Goal: Task Accomplishment & Management: Use online tool/utility

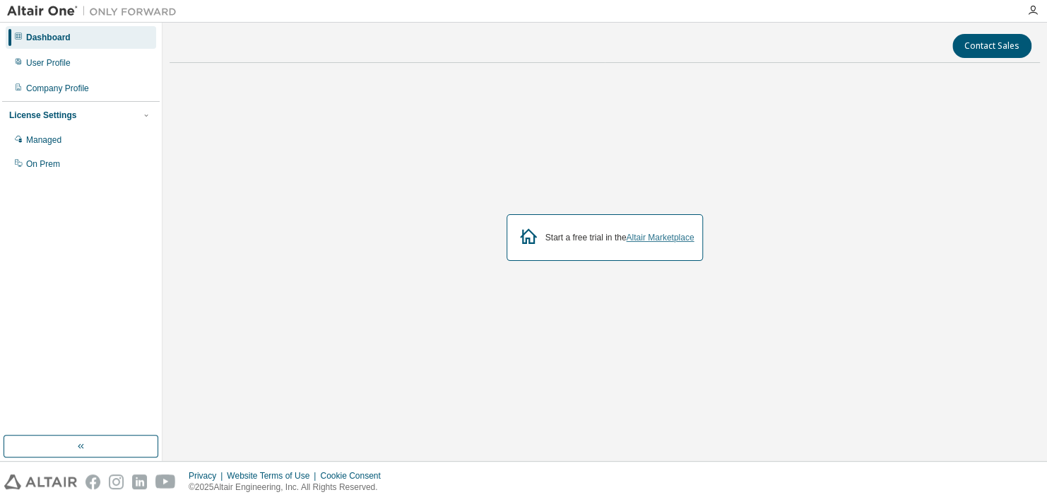
click at [666, 241] on link "Altair Marketplace" at bounding box center [660, 238] width 68 height 10
click at [51, 172] on div "On Prem" at bounding box center [81, 164] width 151 height 23
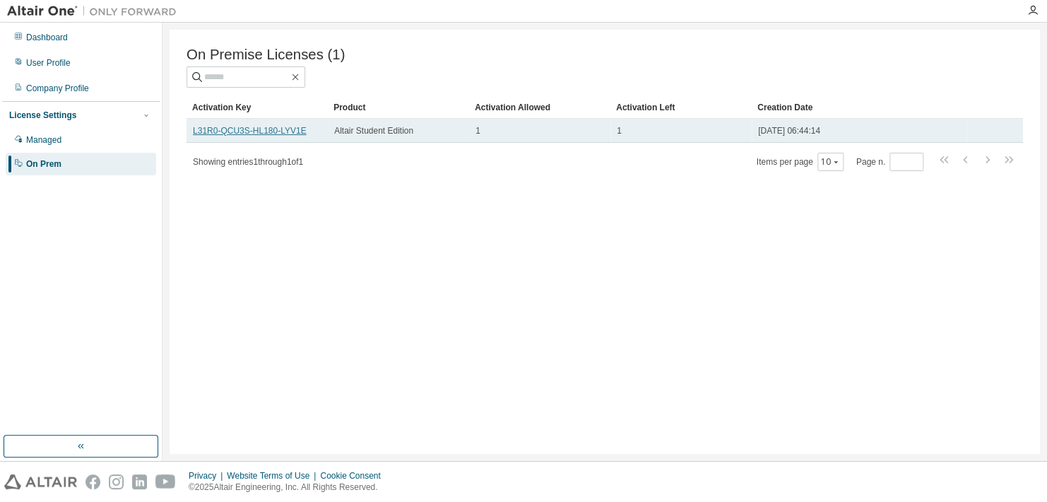
click at [276, 133] on link "L31R0-QCU3S-HL180-LYV1E" at bounding box center [250, 131] width 114 height 10
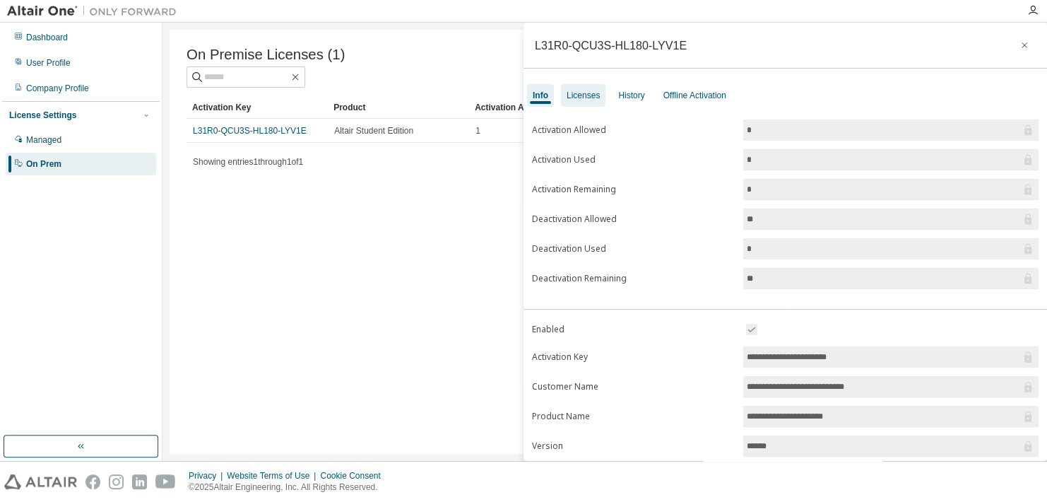
click at [579, 100] on div "Licenses" at bounding box center [583, 95] width 33 height 11
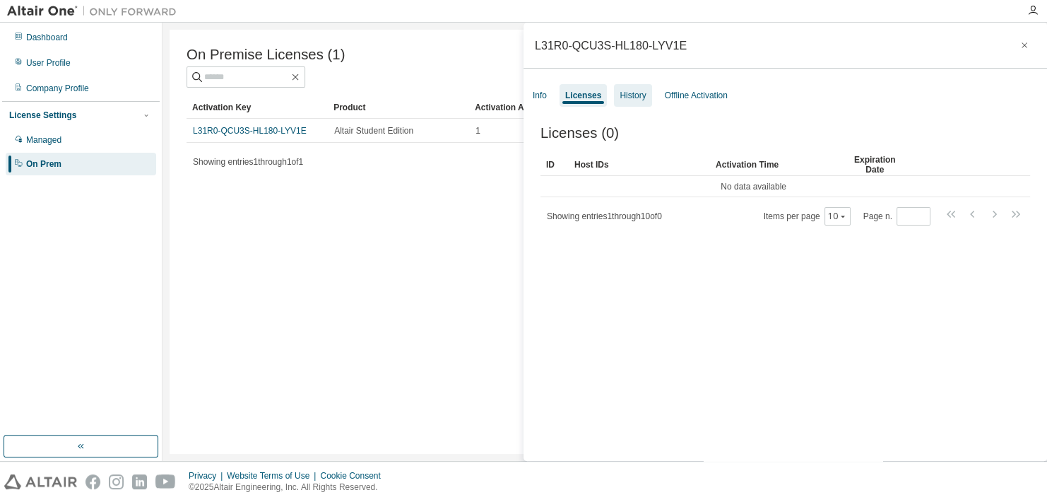
click at [623, 101] on div "History" at bounding box center [632, 95] width 37 height 23
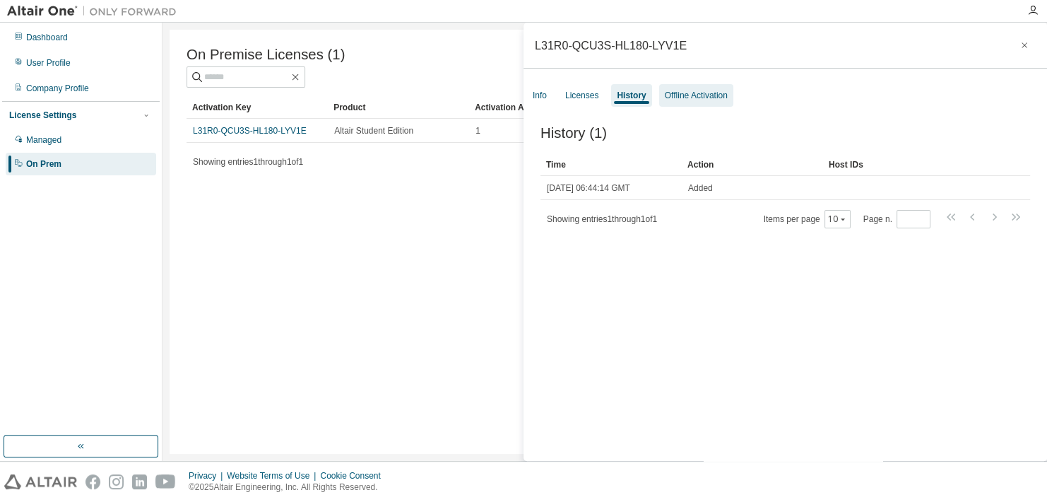
click at [665, 98] on div "Offline Activation" at bounding box center [696, 95] width 63 height 11
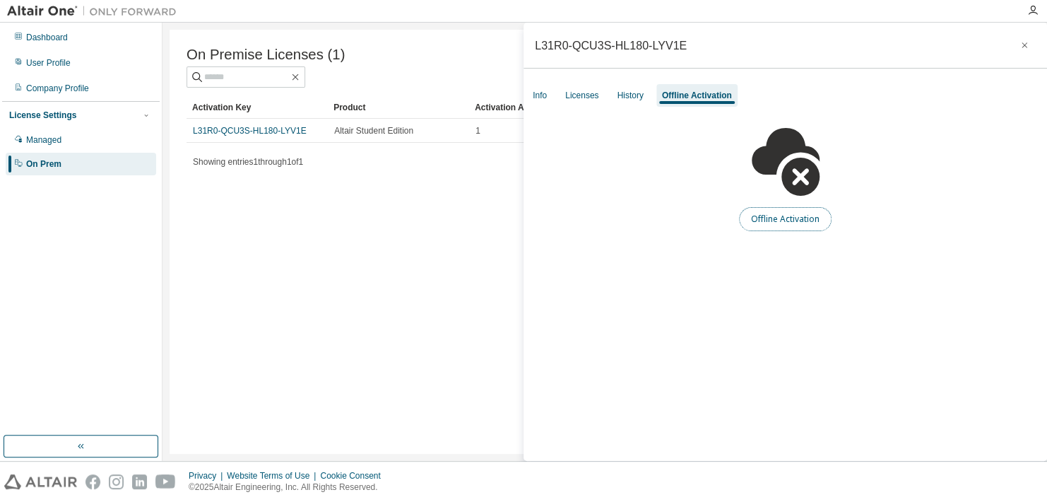
click at [755, 221] on button "Offline Activation" at bounding box center [785, 219] width 93 height 24
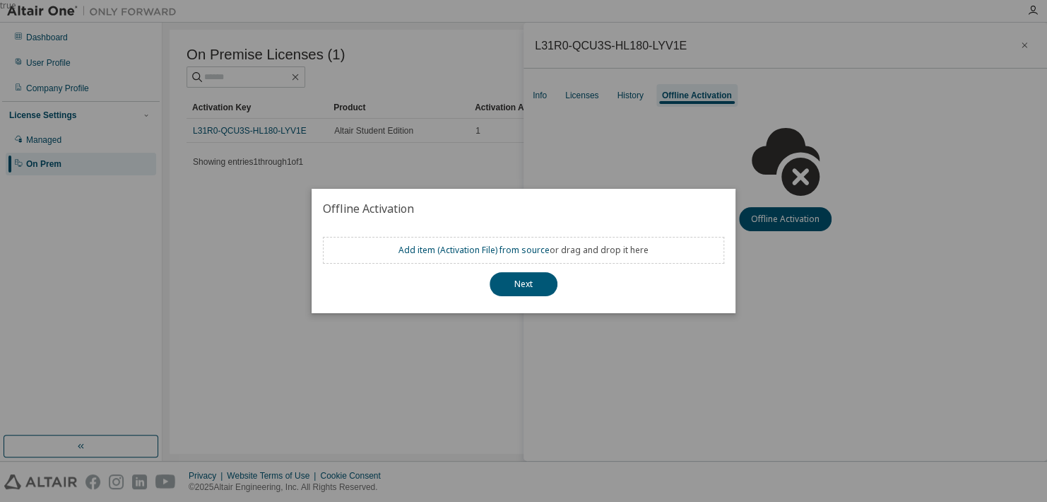
click at [560, 253] on div "Add item ( Activation File ) from source or drag and drop it here" at bounding box center [524, 250] width 250 height 11
click at [487, 256] on link "Add item ( Activation File ) from source" at bounding box center [474, 250] width 151 height 12
click at [508, 285] on button "Next" at bounding box center [524, 284] width 68 height 24
click at [480, 377] on div "true" at bounding box center [523, 251] width 1047 height 502
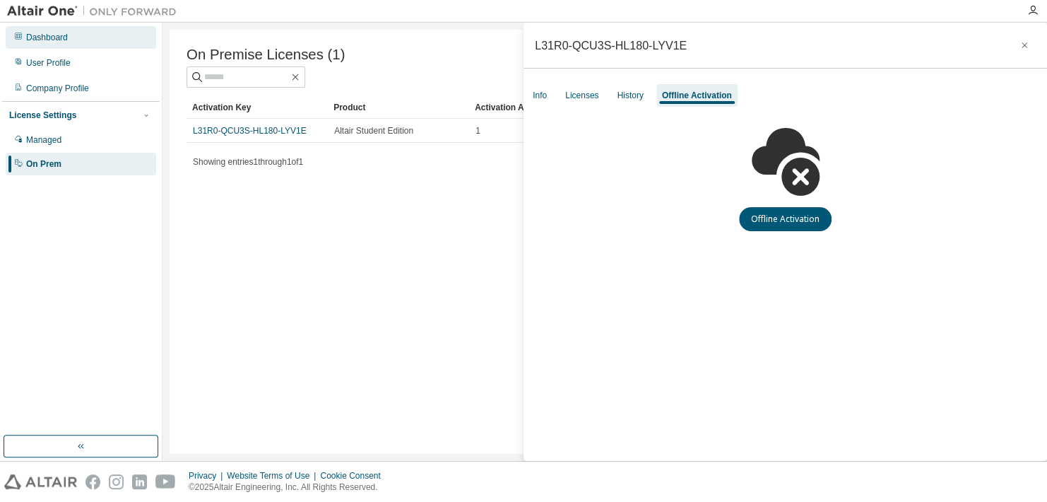
click at [97, 45] on div "Dashboard" at bounding box center [81, 37] width 151 height 23
